Goal: Task Accomplishment & Management: Use online tool/utility

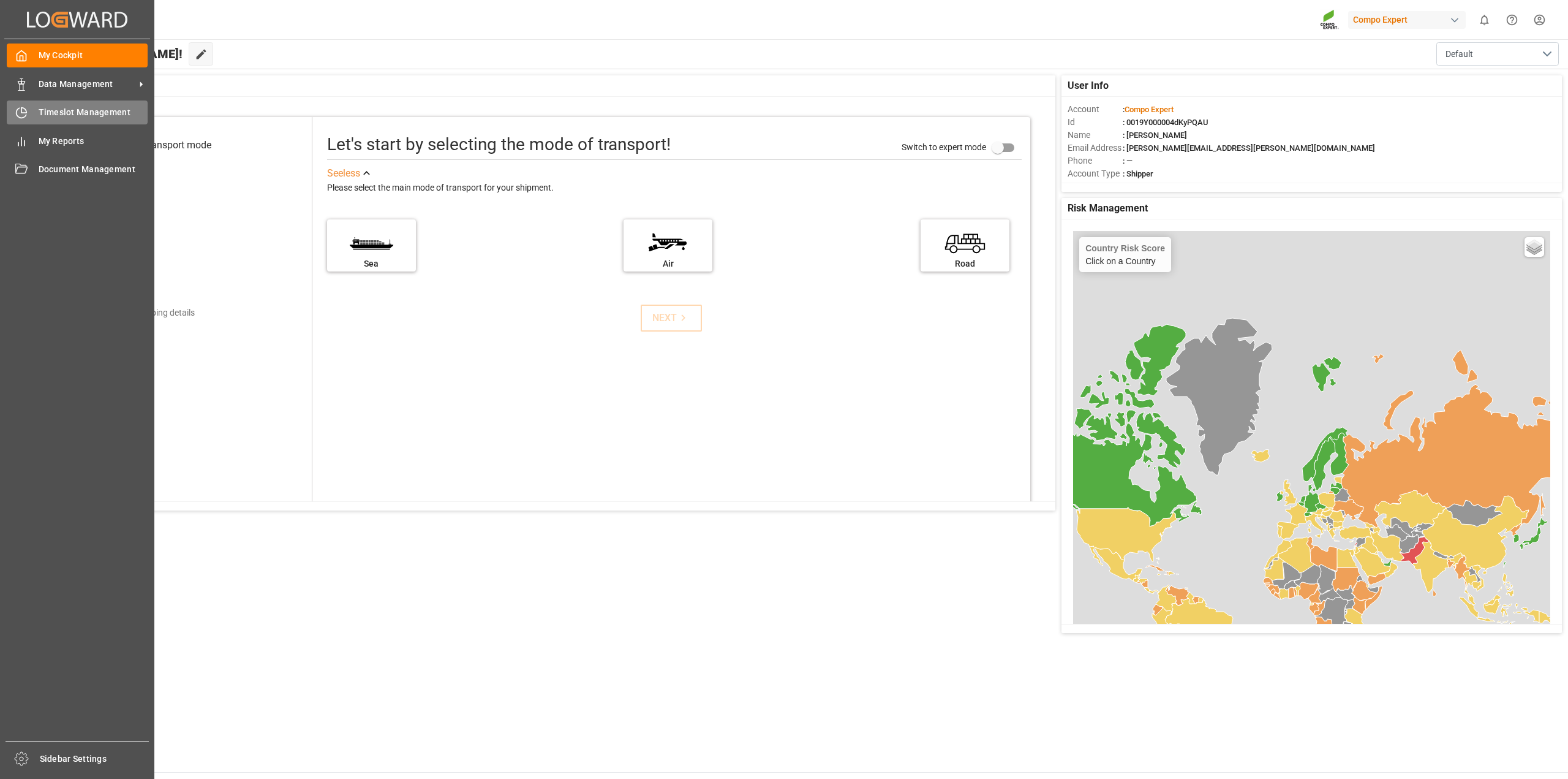
click at [107, 109] on span "Timeslot Management" at bounding box center [93, 112] width 110 height 13
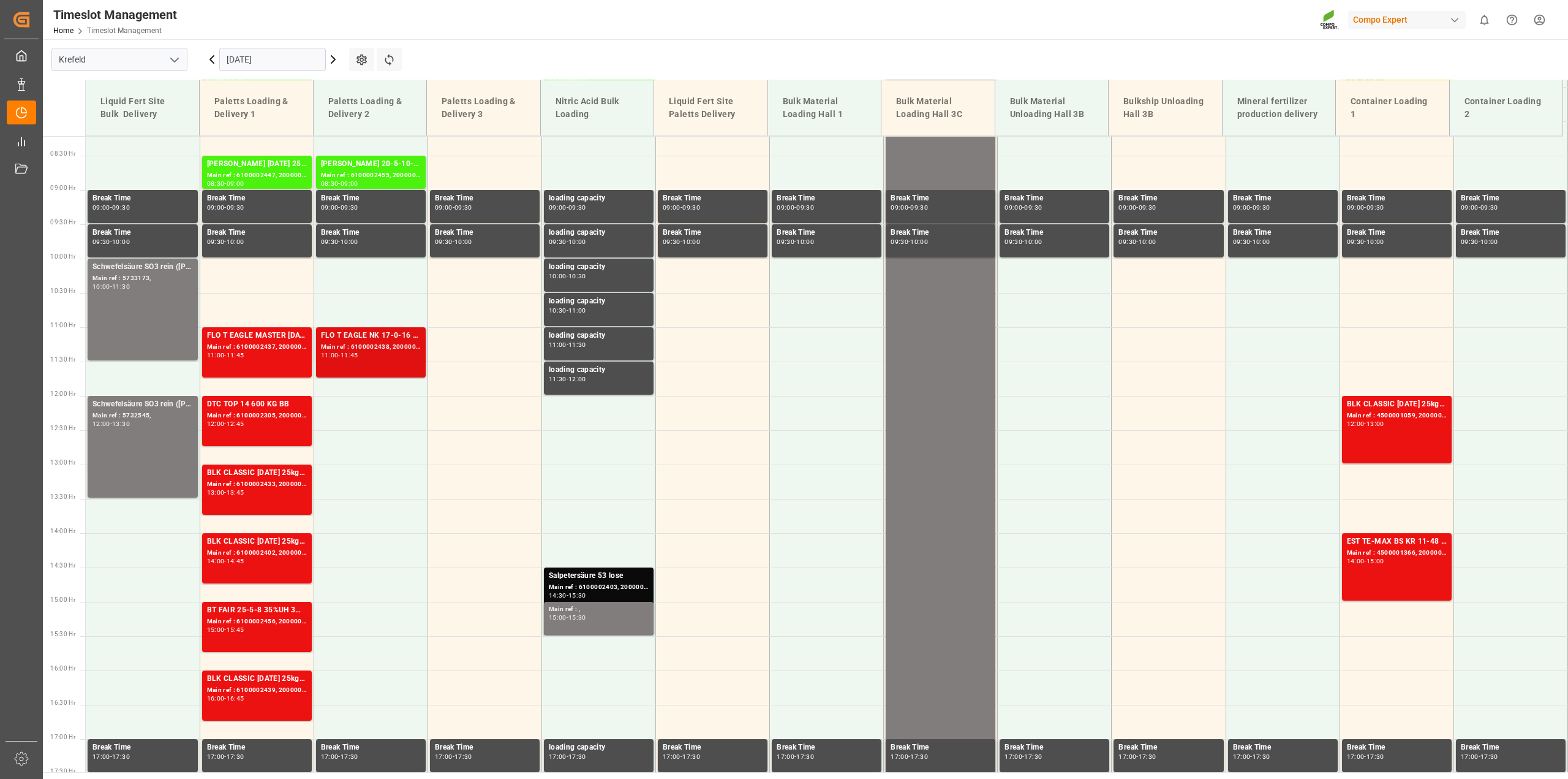
scroll to position [561, 0]
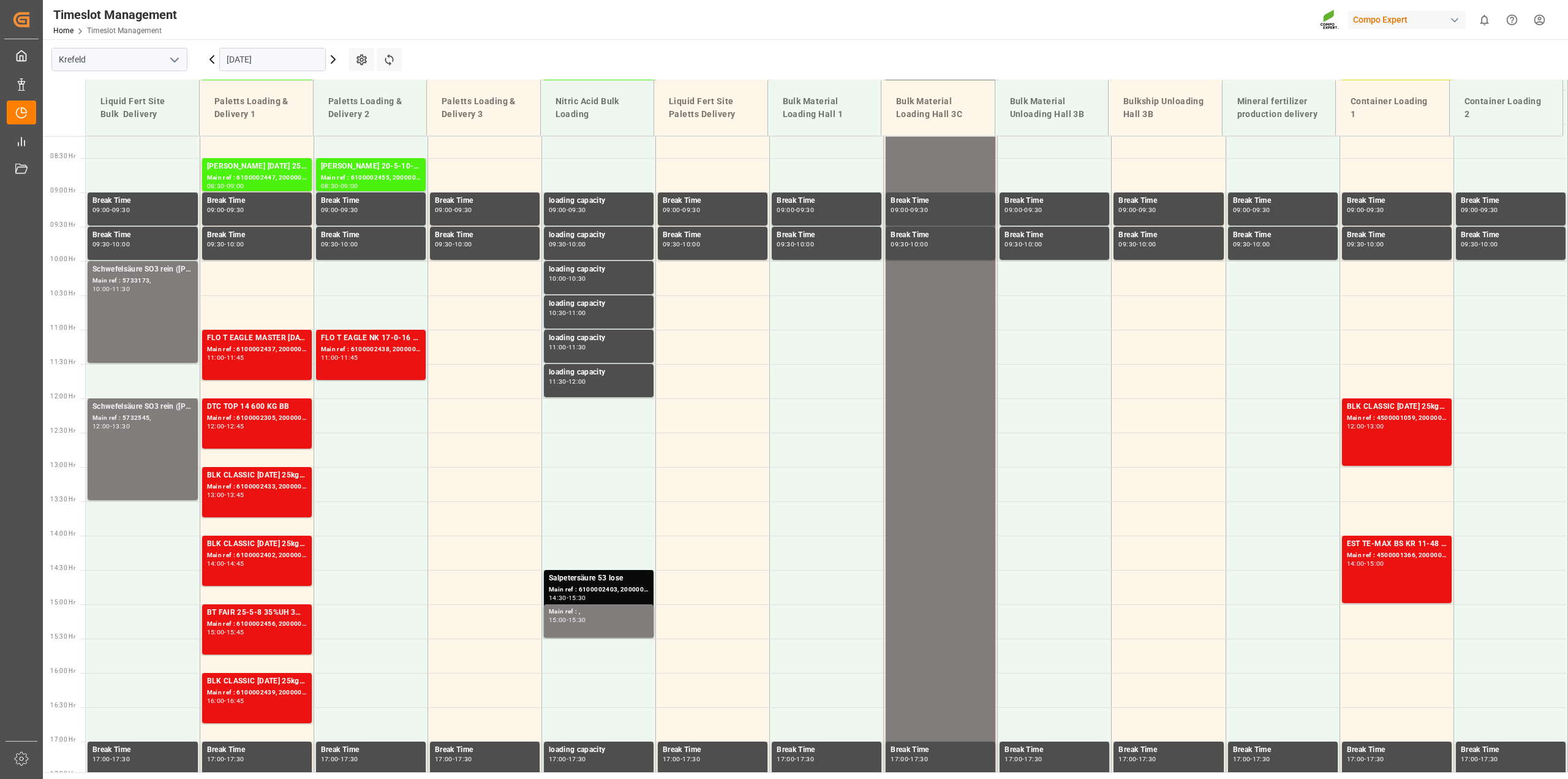
click at [329, 60] on icon at bounding box center [333, 59] width 15 height 15
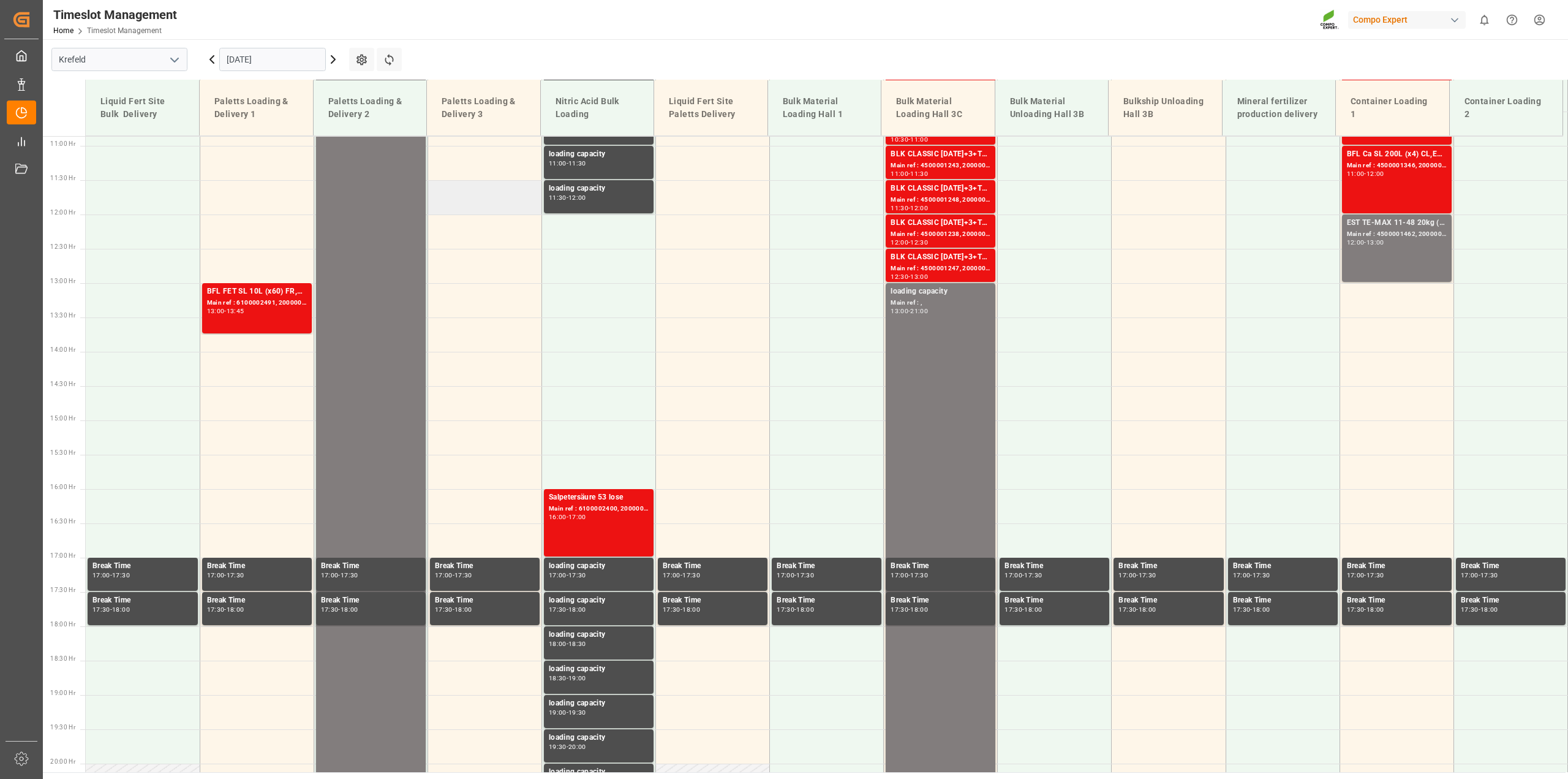
scroll to position [868, 0]
